Goal: Information Seeking & Learning: Learn about a topic

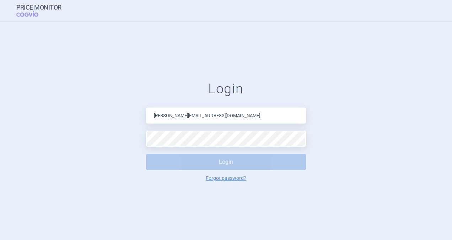
type input "[PERSON_NAME][EMAIL_ADDRESS][DOMAIN_NAME]"
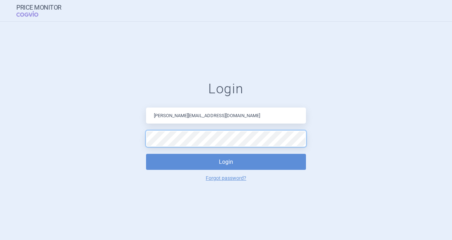
click at [146, 154] on button "Login" at bounding box center [226, 162] width 160 height 16
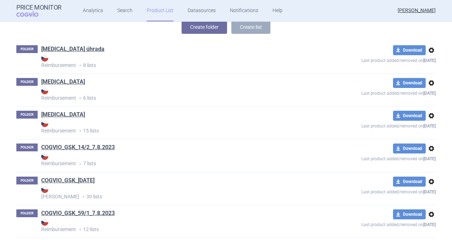
scroll to position [100, 0]
click at [149, 13] on link "Product List" at bounding box center [160, 10] width 27 height 21
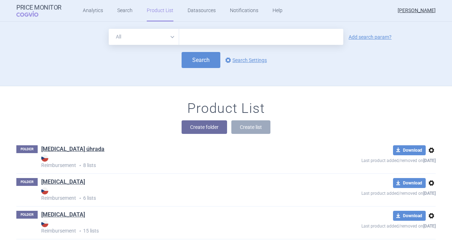
click at [201, 36] on input "text" at bounding box center [261, 37] width 164 height 16
click at [220, 38] on input "text" at bounding box center [261, 37] width 164 height 16
type input "b"
type input "[MEDICAL_DATA]"
click button "Search" at bounding box center [201, 60] width 39 height 16
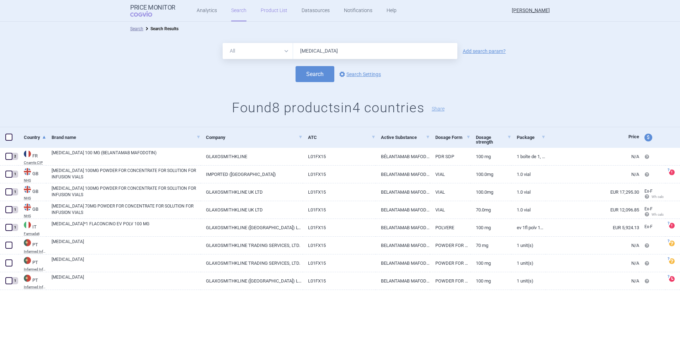
click at [261, 10] on link "Product List" at bounding box center [274, 10] width 27 height 21
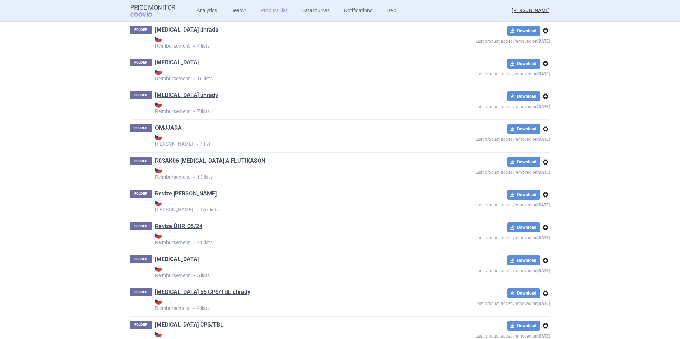
scroll to position [835, 0]
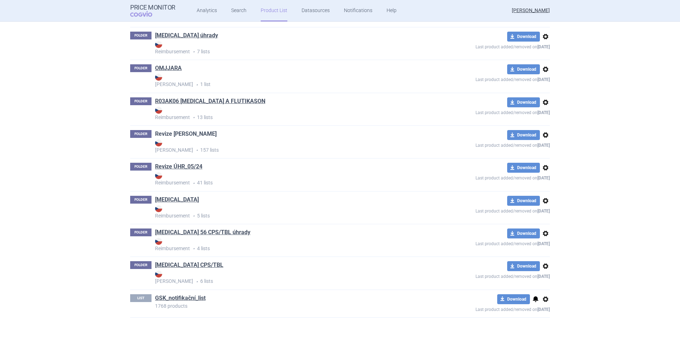
click at [166, 132] on link "Revize [PERSON_NAME]" at bounding box center [186, 134] width 62 height 8
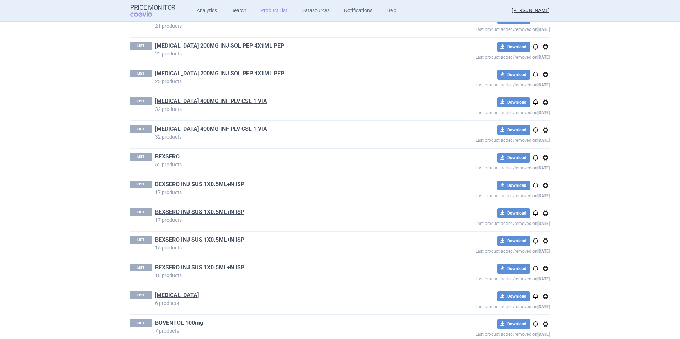
scroll to position [462, 0]
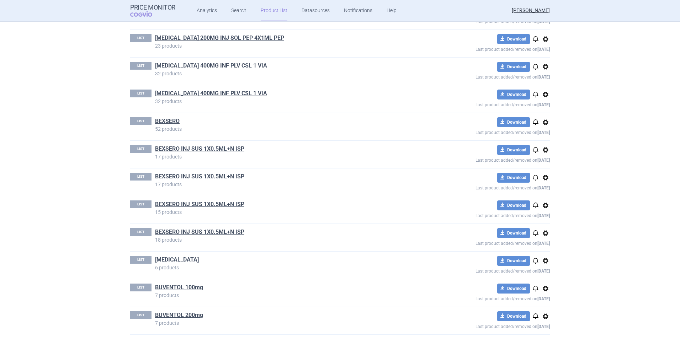
click at [452, 239] on span "notifications" at bounding box center [535, 261] width 9 height 9
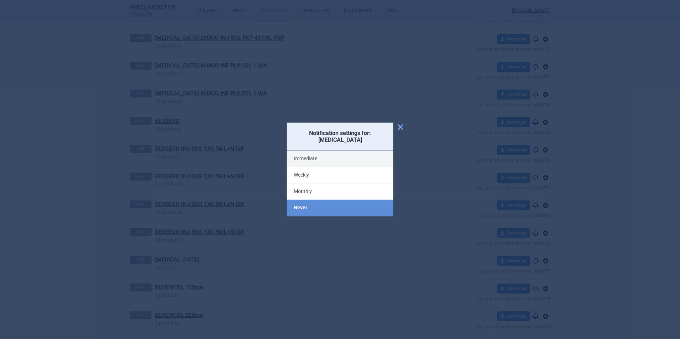
click at [312, 158] on label "Immediate" at bounding box center [340, 159] width 107 height 16
click at [0, 0] on input "Immediate" at bounding box center [0, 0] width 0 height 0
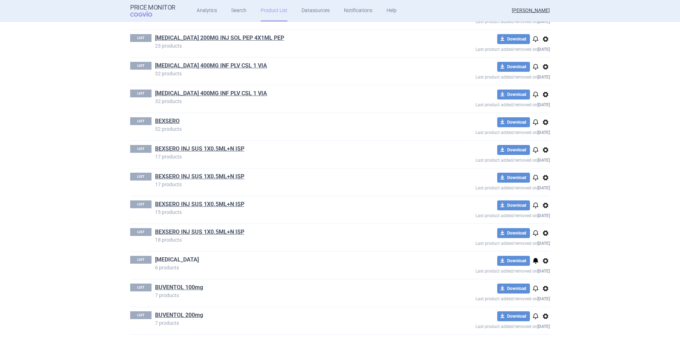
click at [159, 239] on link "[MEDICAL_DATA]" at bounding box center [177, 260] width 44 height 8
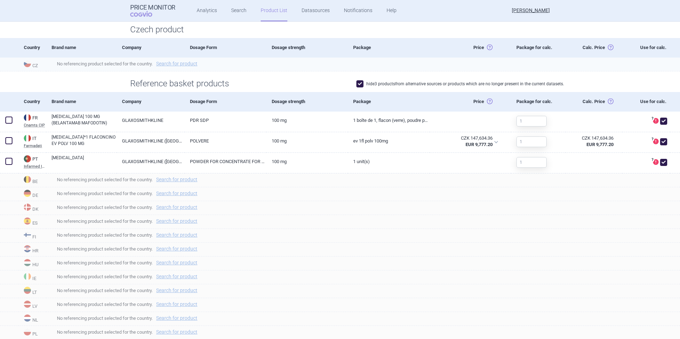
scroll to position [178, 0]
click at [452, 208] on span "No referencing product selected for the country. Search for product" at bounding box center [366, 206] width 628 height 9
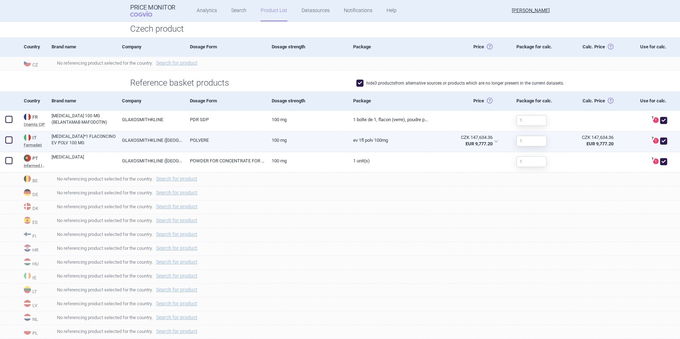
click at [134, 140] on link "GLAXOSMITHKLINE ([GEOGRAPHIC_DATA]) LTD" at bounding box center [151, 140] width 68 height 17
select select "EUR"
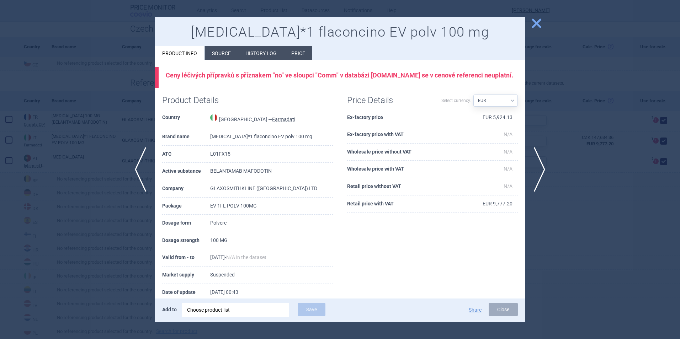
click at [213, 56] on li "Source" at bounding box center [221, 53] width 33 height 14
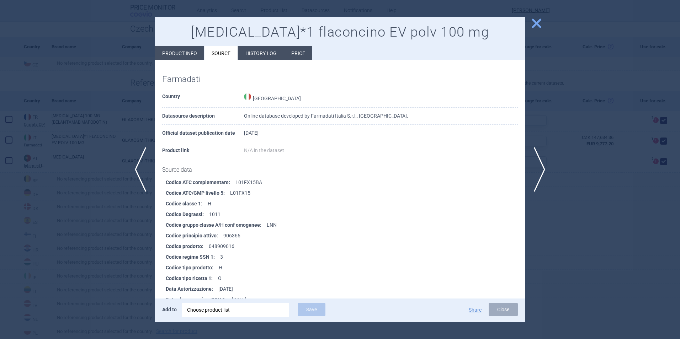
click at [260, 49] on li "History log" at bounding box center [261, 53] width 46 height 14
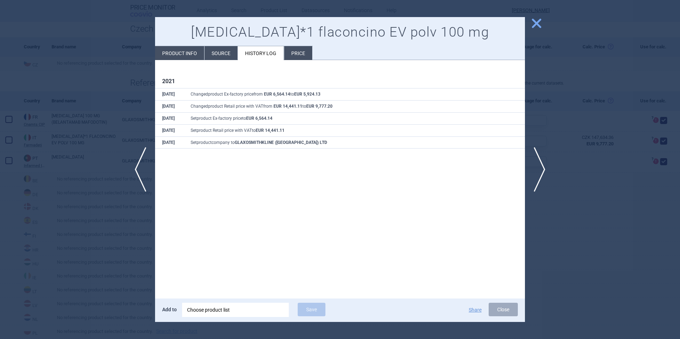
click at [297, 52] on li "Price" at bounding box center [298, 53] width 28 height 14
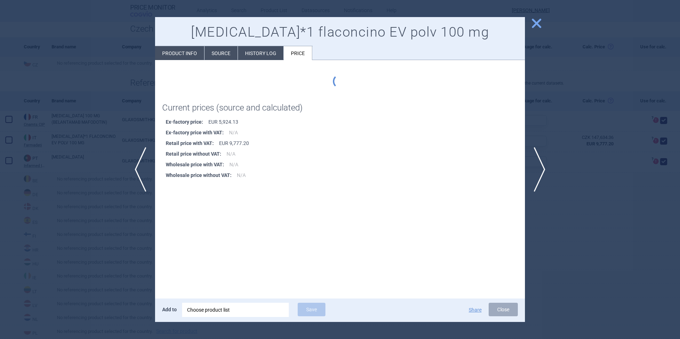
click at [260, 51] on li "History log" at bounding box center [261, 53] width 46 height 14
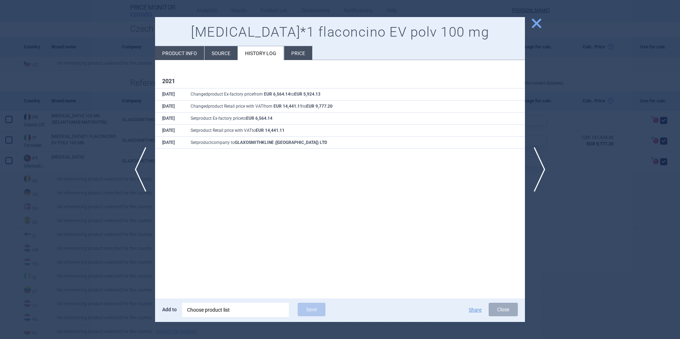
click at [223, 51] on li "Source" at bounding box center [221, 53] width 33 height 14
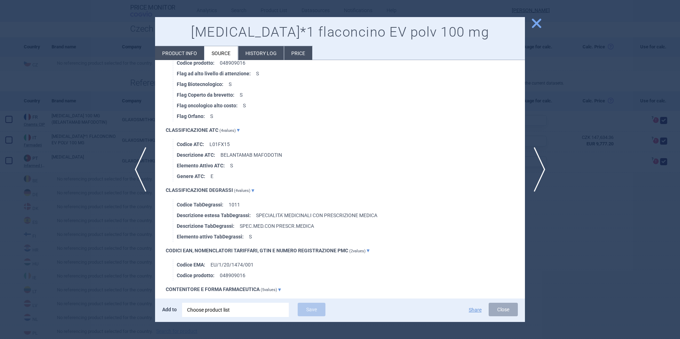
scroll to position [285, 0]
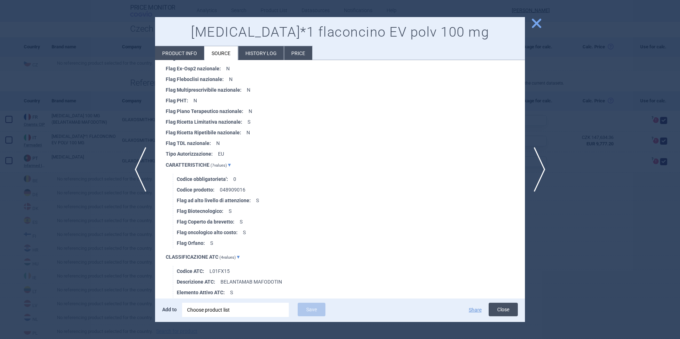
click at [452, 239] on button "Close" at bounding box center [503, 310] width 29 height 14
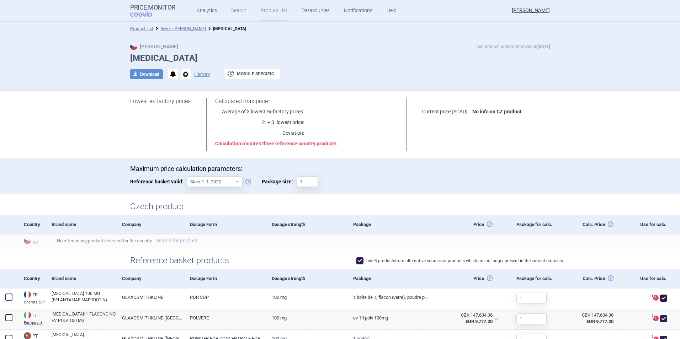
click at [232, 8] on link "Search" at bounding box center [238, 10] width 15 height 21
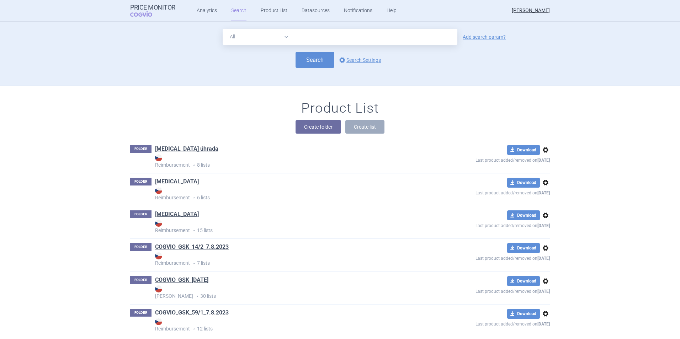
click at [192, 7] on ul "Analytics Search Product List Datasources Notifications Help" at bounding box center [287, 10] width 225 height 21
click at [198, 11] on link "Analytics" at bounding box center [207, 10] width 20 height 21
